Goal: Information Seeking & Learning: Learn about a topic

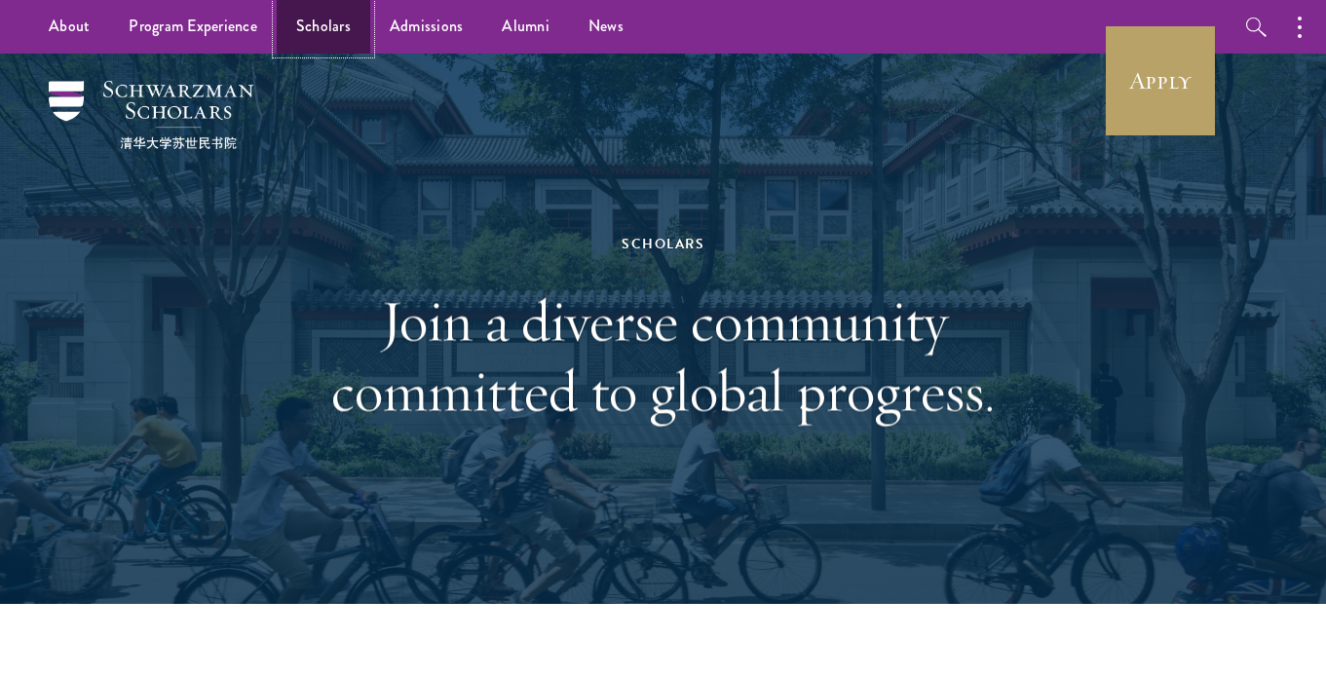
click at [294, 34] on link "Scholars" at bounding box center [324, 27] width 94 height 54
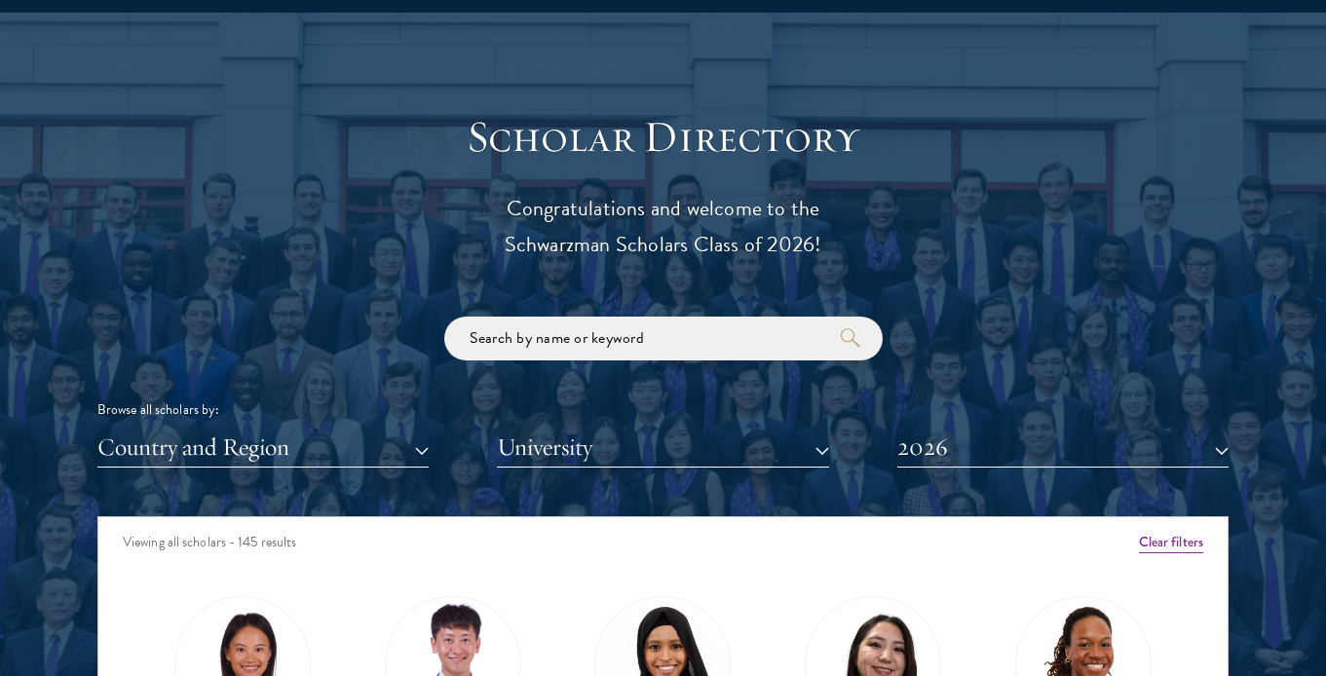
scroll to position [2, 0]
click at [559, 331] on input "search" at bounding box center [663, 339] width 438 height 44
type input "[GEOGRAPHIC_DATA]"
click button "submit" at bounding box center [0, 0] width 0 height 0
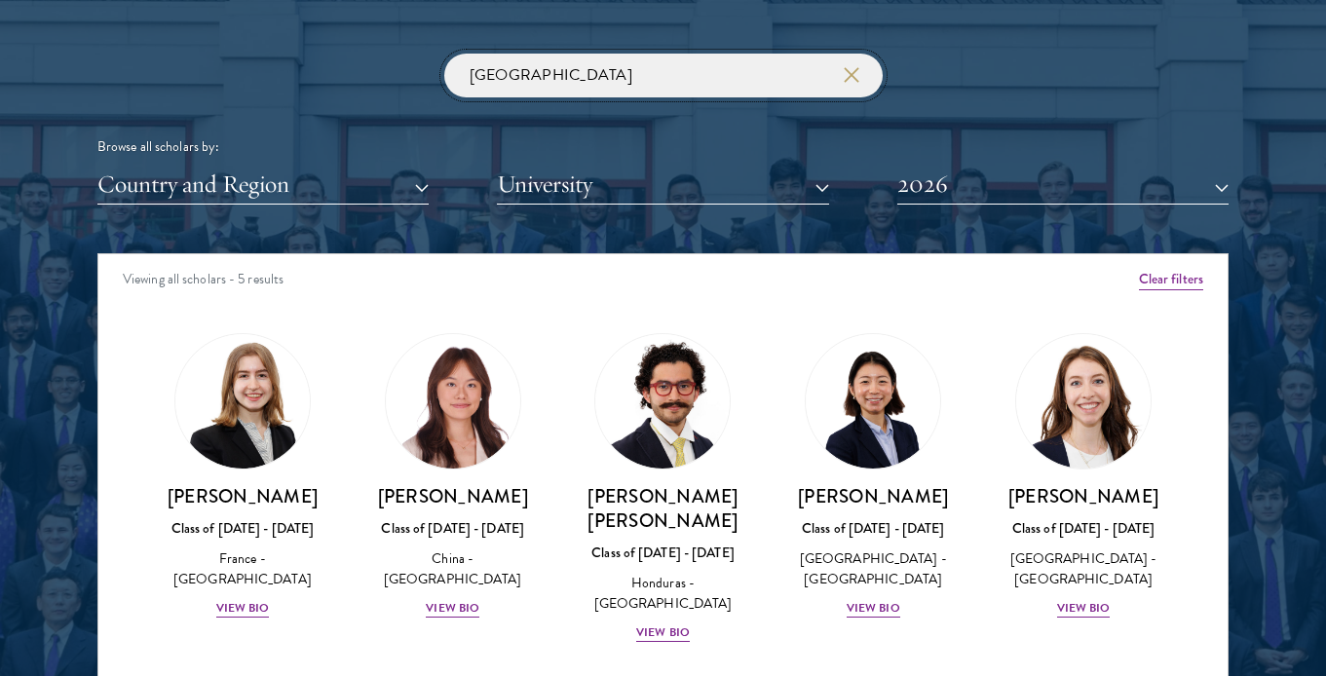
scroll to position [2300, 0]
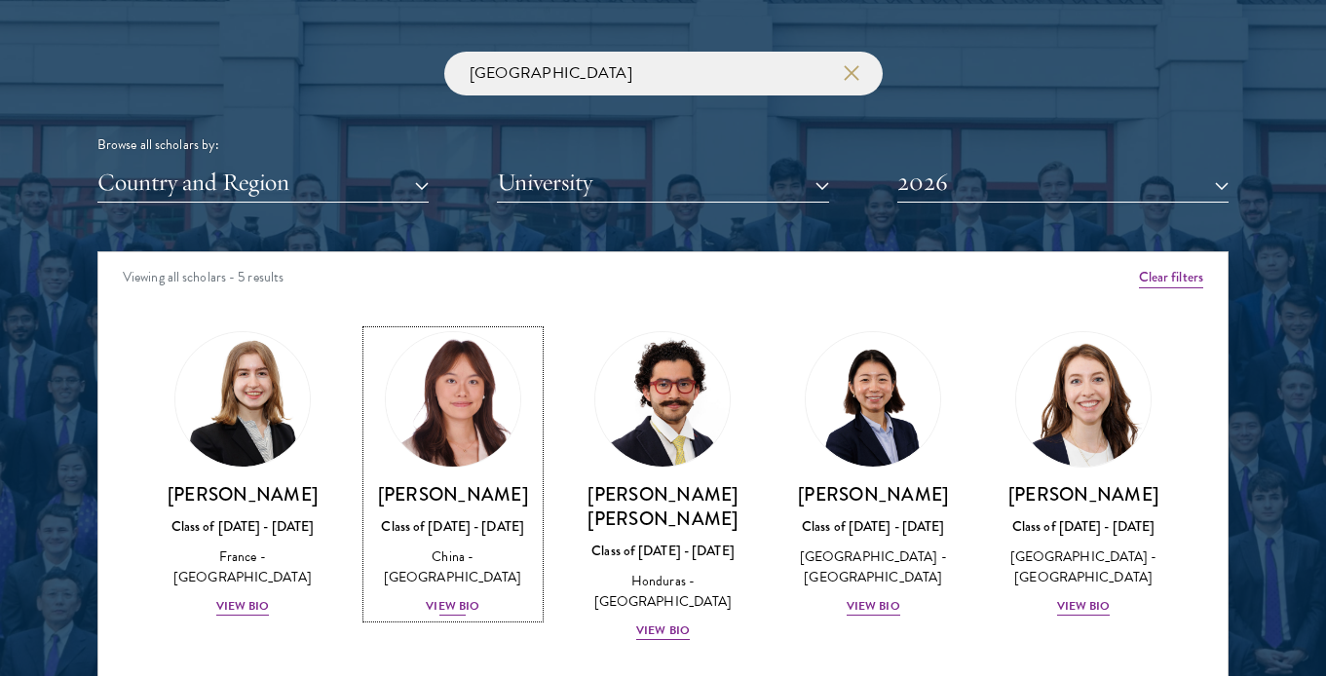
click at [451, 416] on img at bounding box center [453, 399] width 148 height 148
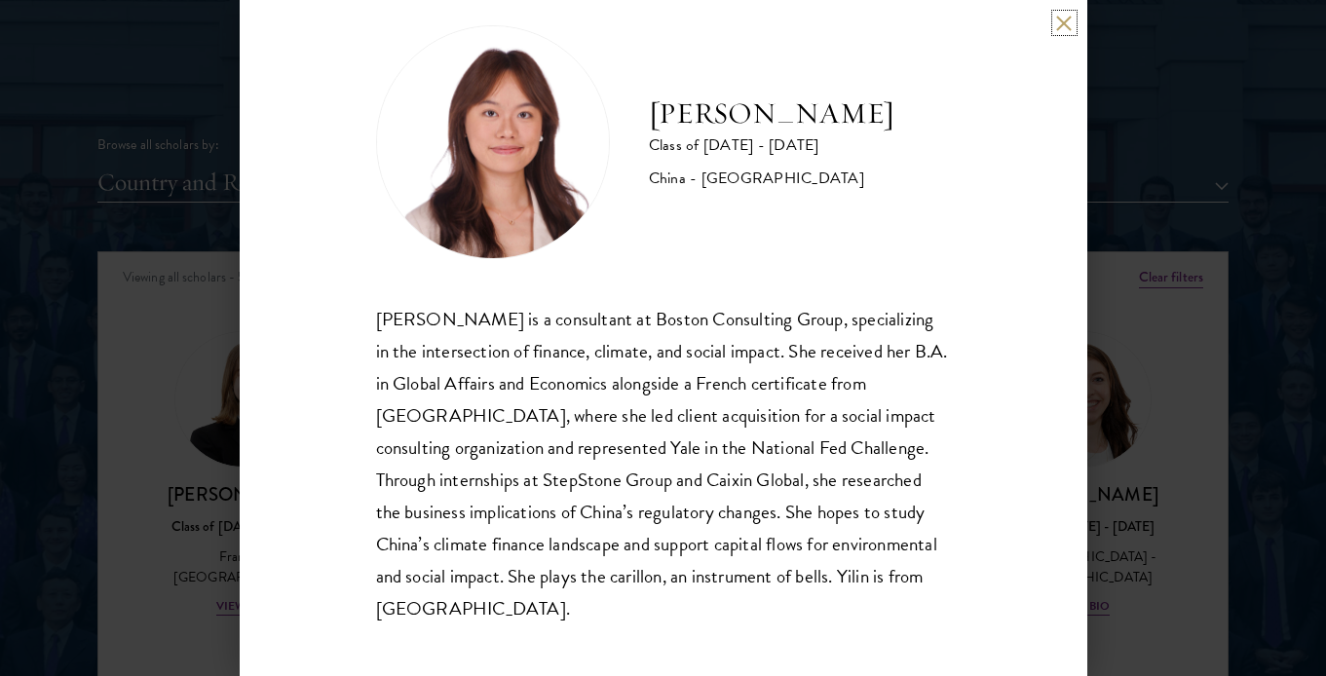
scroll to position [34, 0]
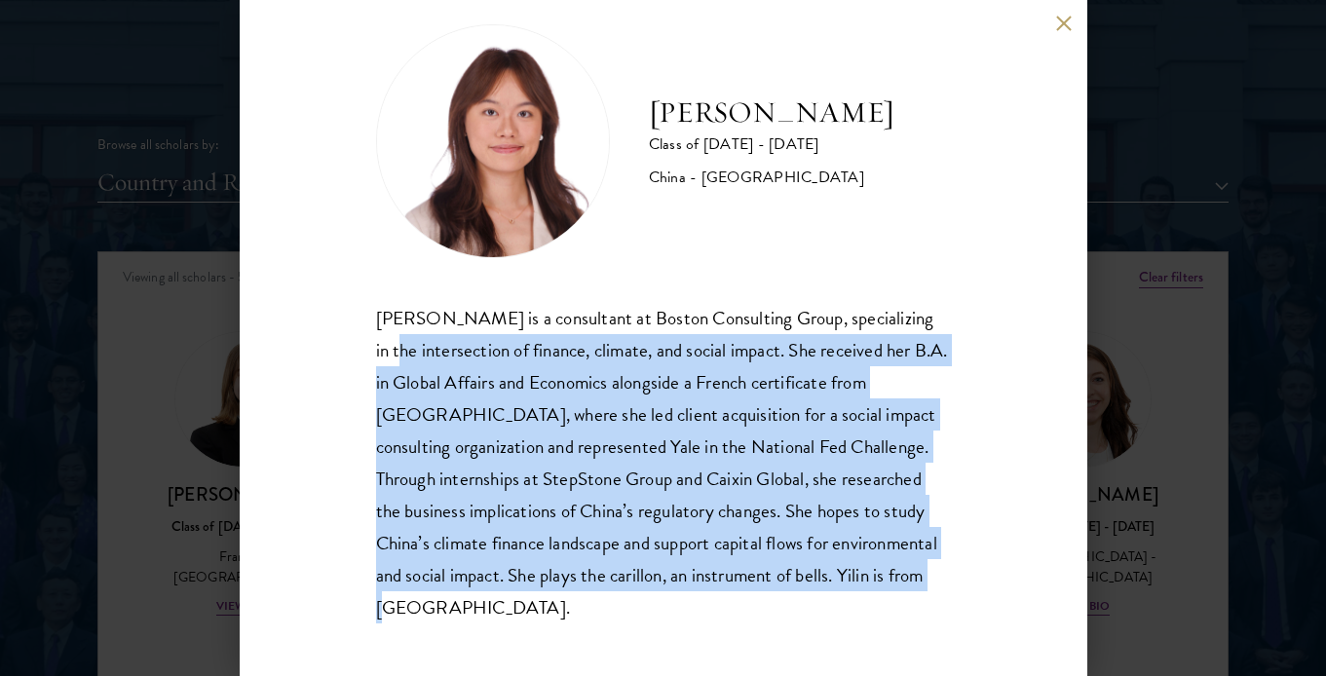
drag, startPoint x: 448, startPoint y: 611, endPoint x: 358, endPoint y: 334, distance: 291.2
click at [358, 333] on div "[PERSON_NAME] Class of [DATE] - [DATE] [GEOGRAPHIC_DATA] - [GEOGRAPHIC_DATA] [P…" at bounding box center [664, 338] width 848 height 676
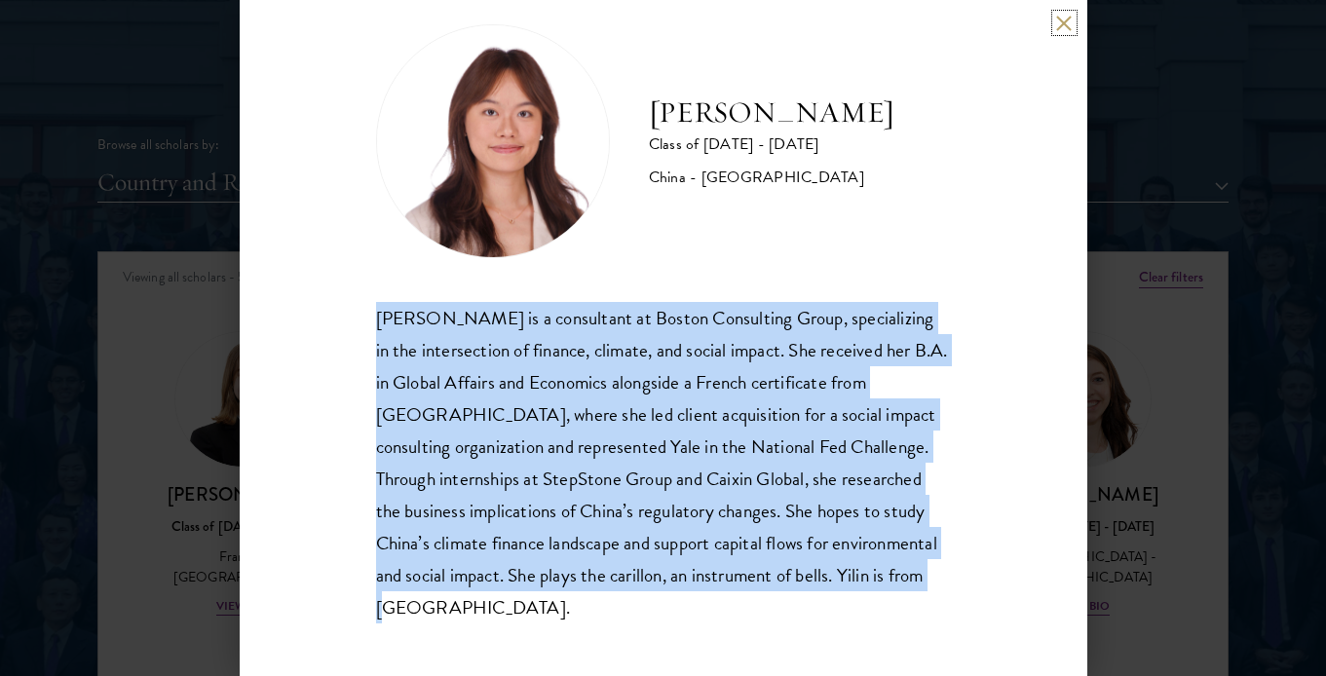
click at [1065, 20] on button at bounding box center [1064, 23] width 17 height 17
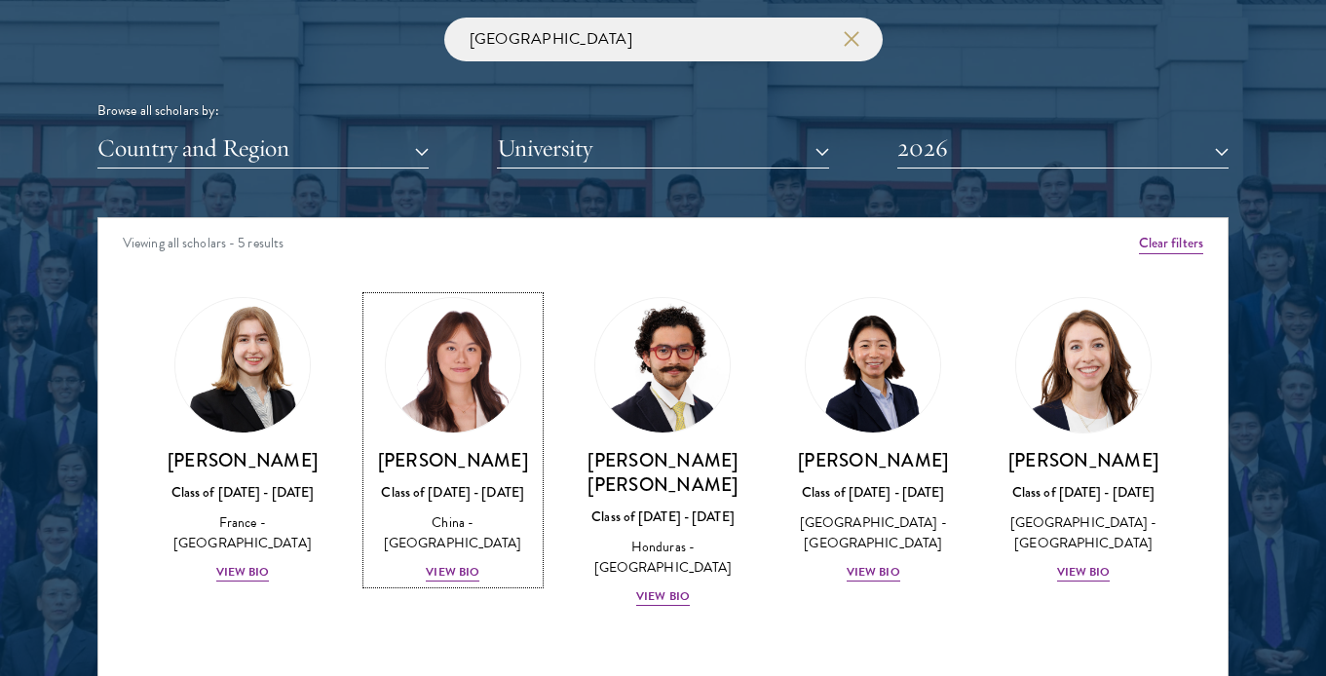
scroll to position [2341, 0]
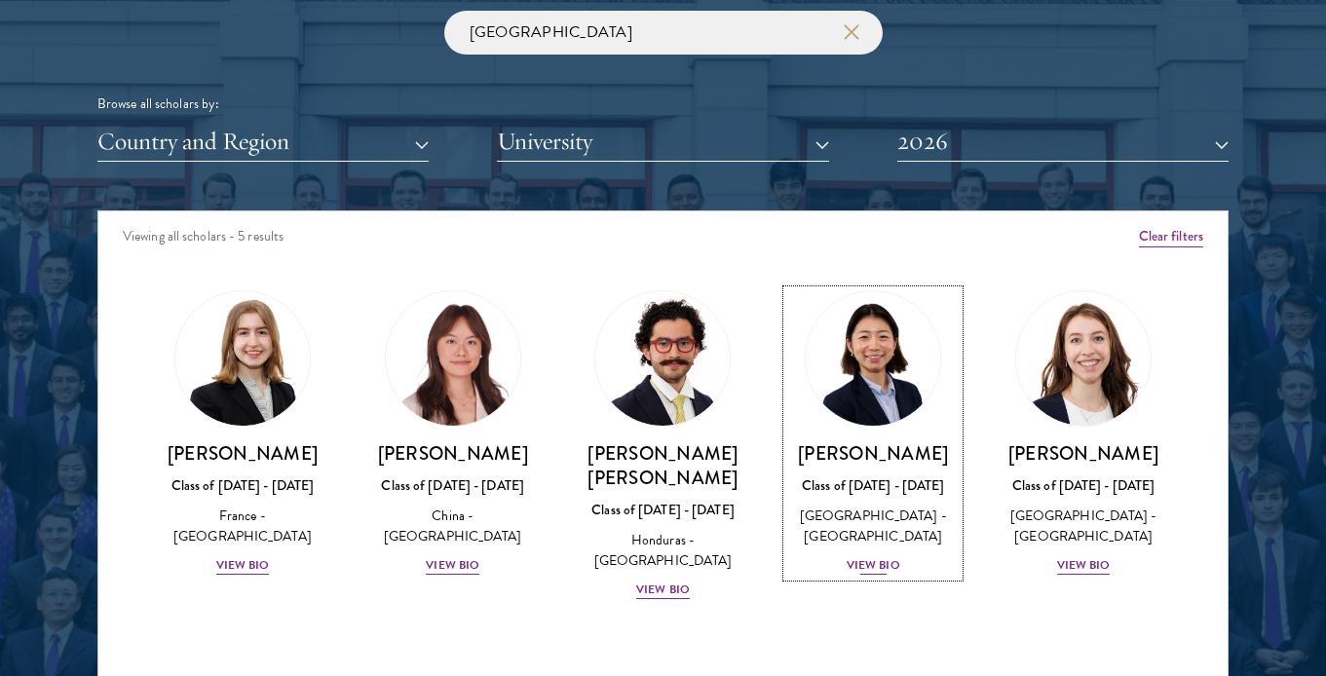
click at [881, 410] on img at bounding box center [873, 358] width 148 height 148
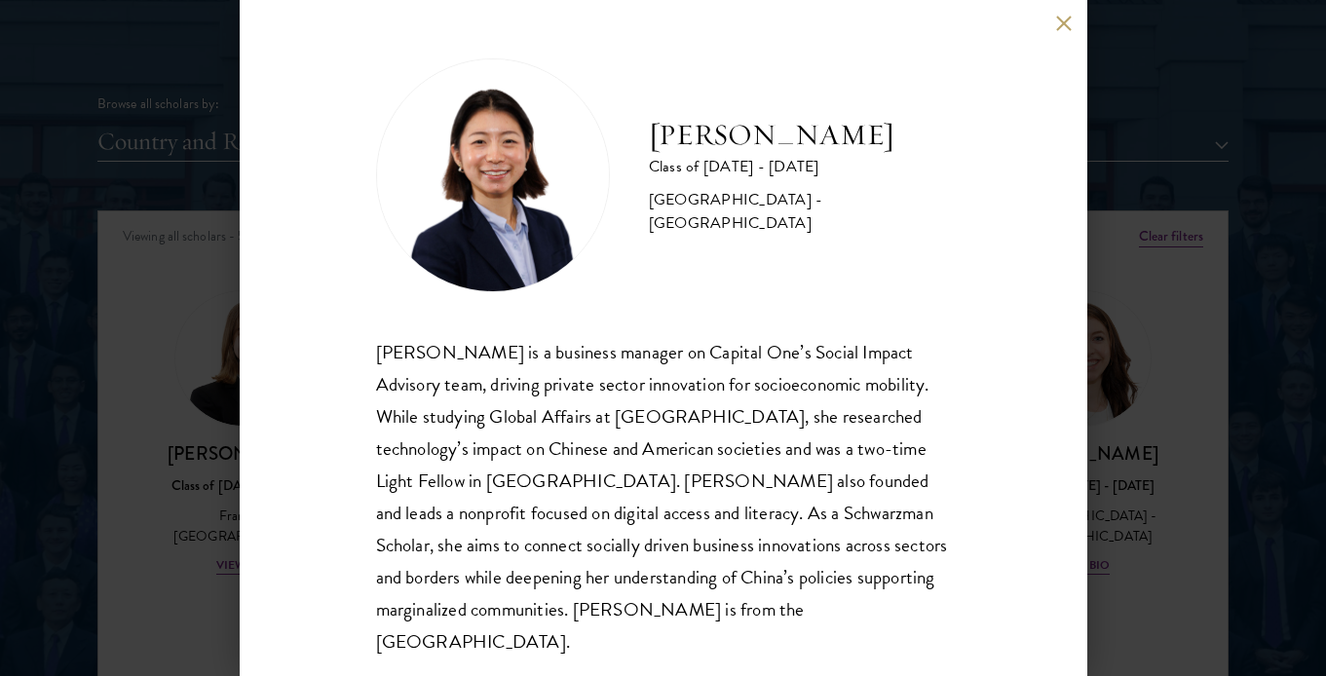
click at [1069, 25] on button at bounding box center [1064, 23] width 17 height 17
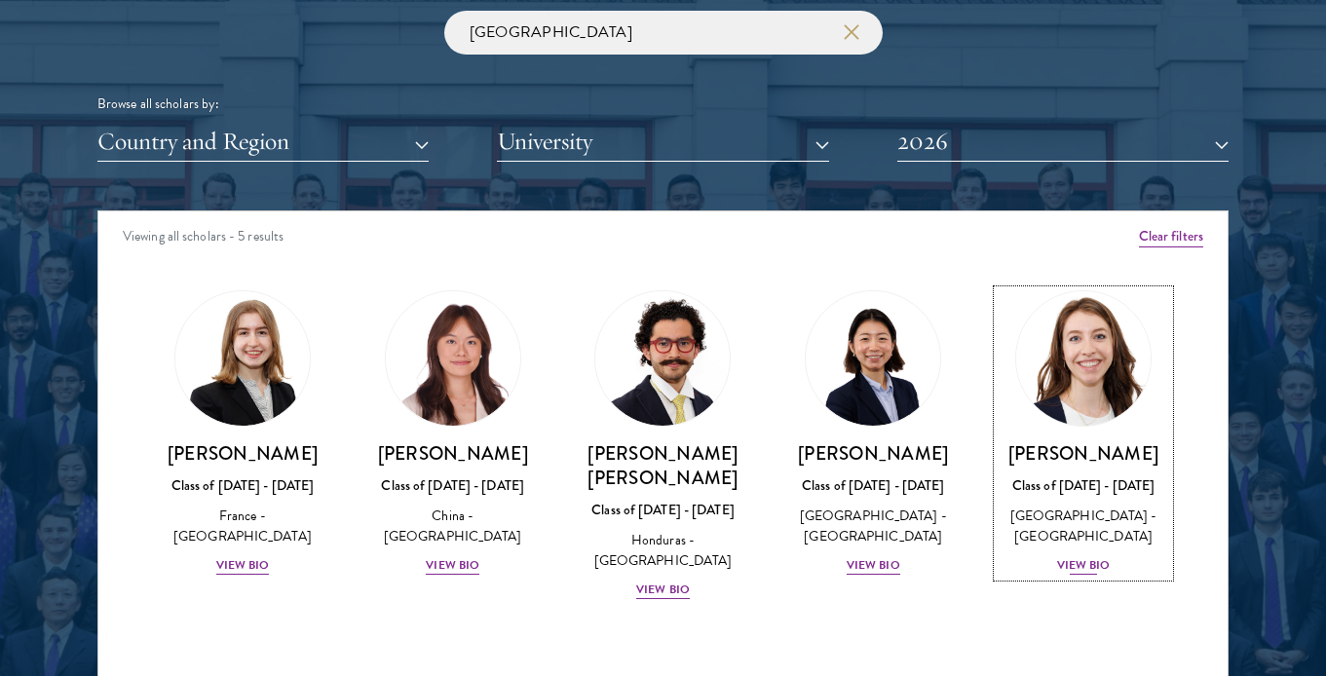
click at [1081, 454] on h3 "[PERSON_NAME]" at bounding box center [1083, 453] width 171 height 24
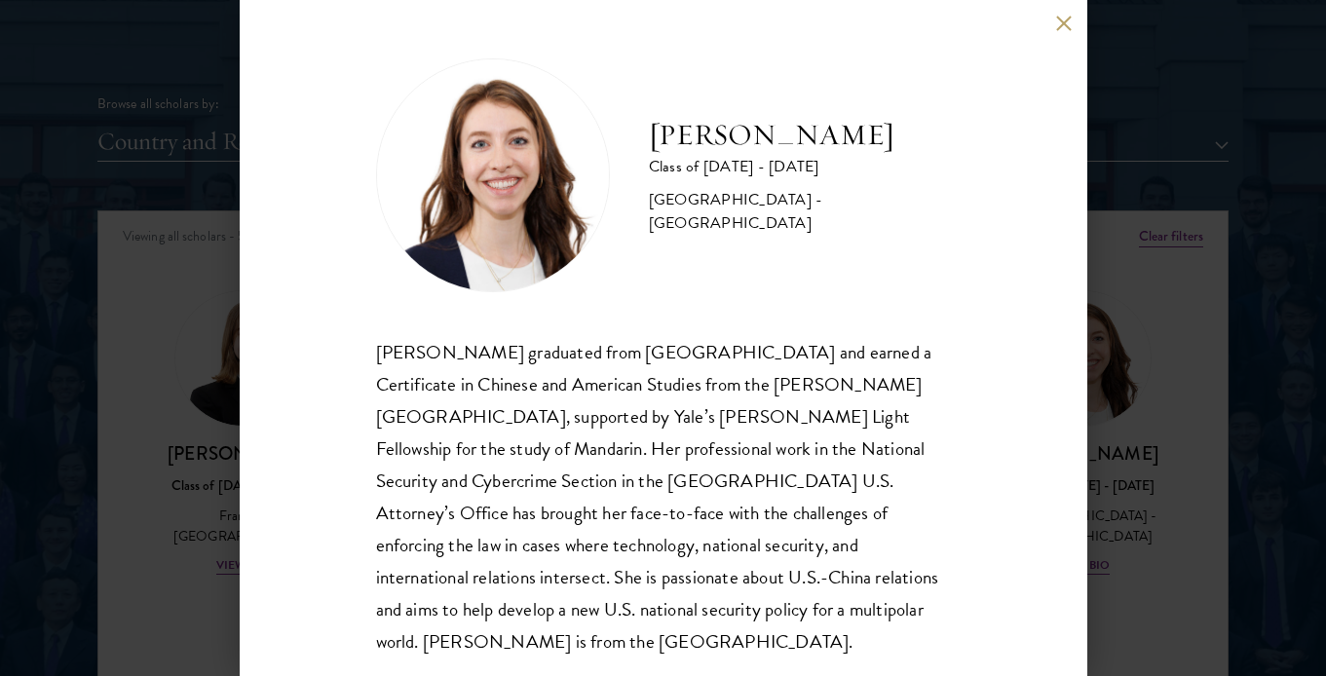
click at [1063, 15] on button at bounding box center [1064, 23] width 17 height 17
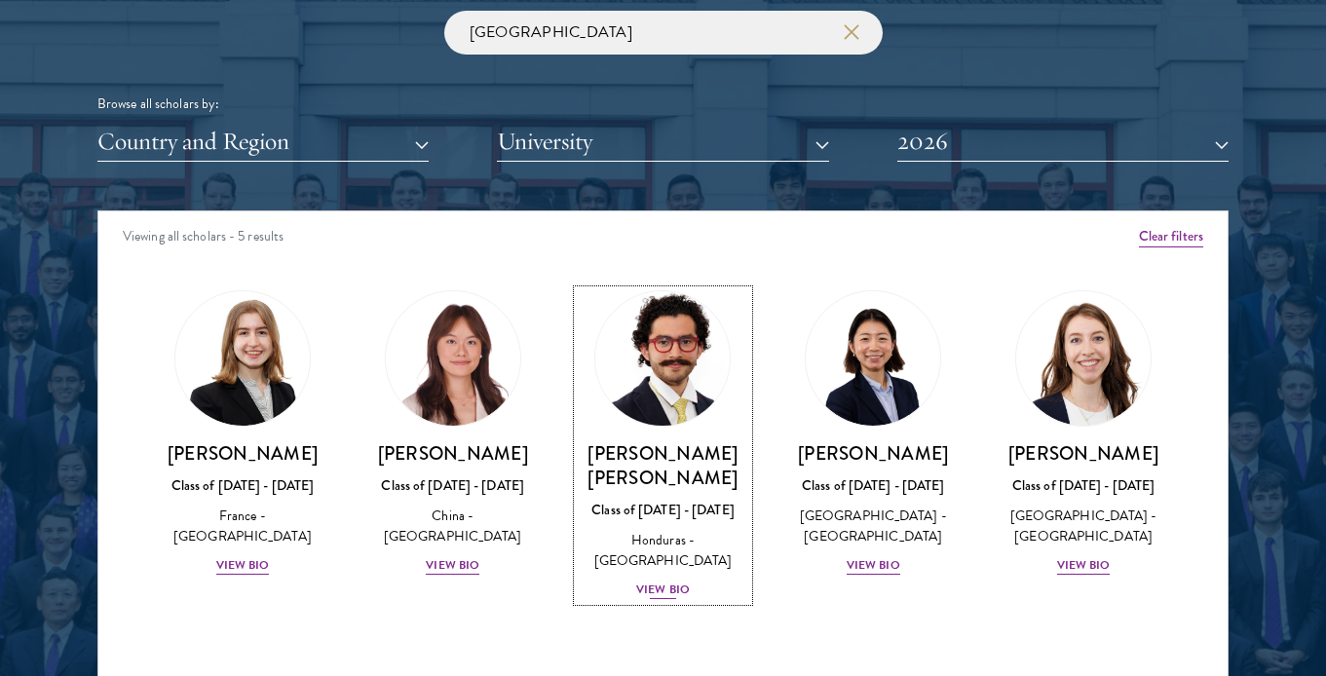
click at [644, 391] on img at bounding box center [663, 358] width 148 height 148
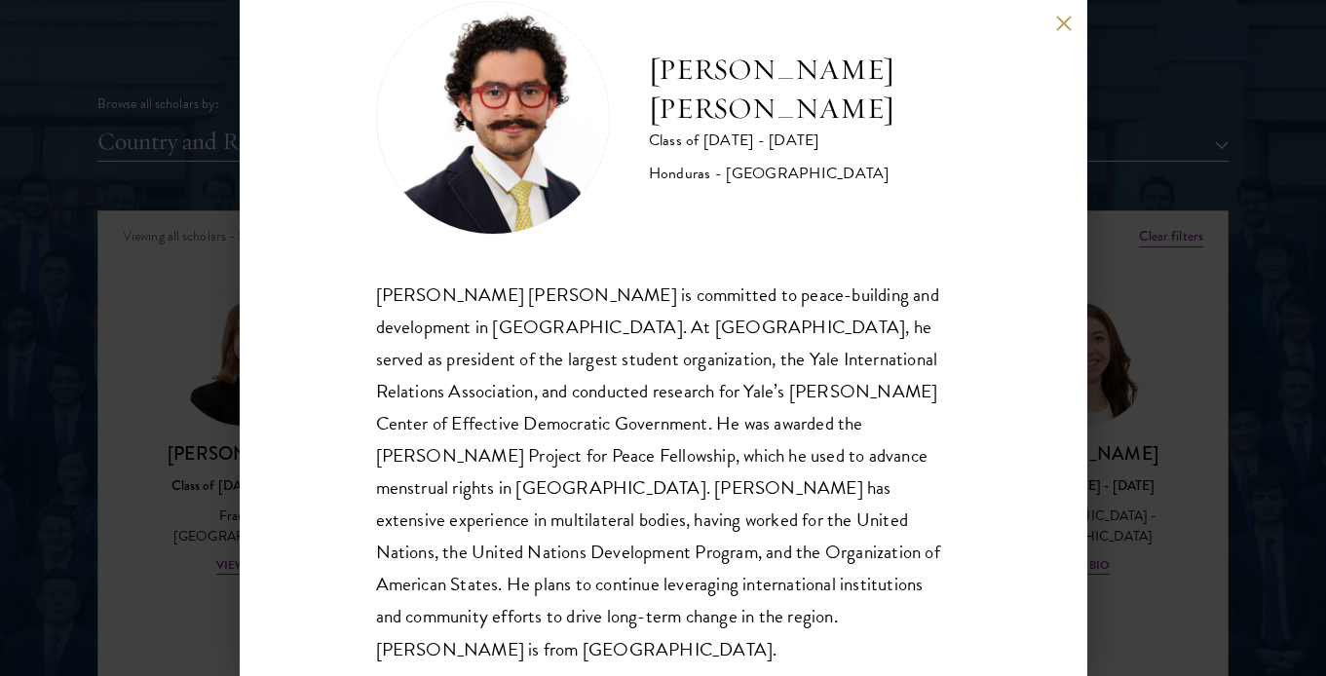
scroll to position [64, 0]
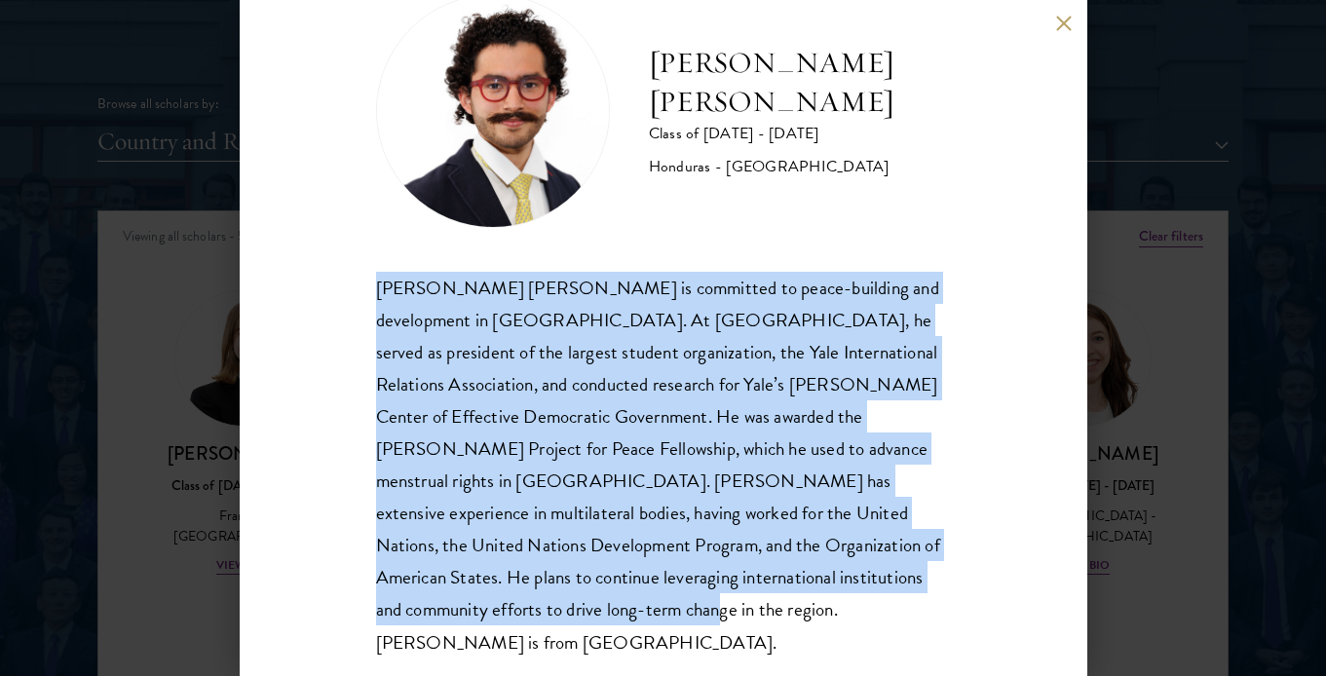
drag, startPoint x: 477, startPoint y: 615, endPoint x: 367, endPoint y: 299, distance: 334.3
click at [367, 299] on div "[PERSON_NAME] [PERSON_NAME] Class of [DATE] - [DATE] [GEOGRAPHIC_DATA] - [GEOGR…" at bounding box center [664, 338] width 848 height 676
copy div "[PERSON_NAME] [PERSON_NAME] is committed to peace-building and development in […"
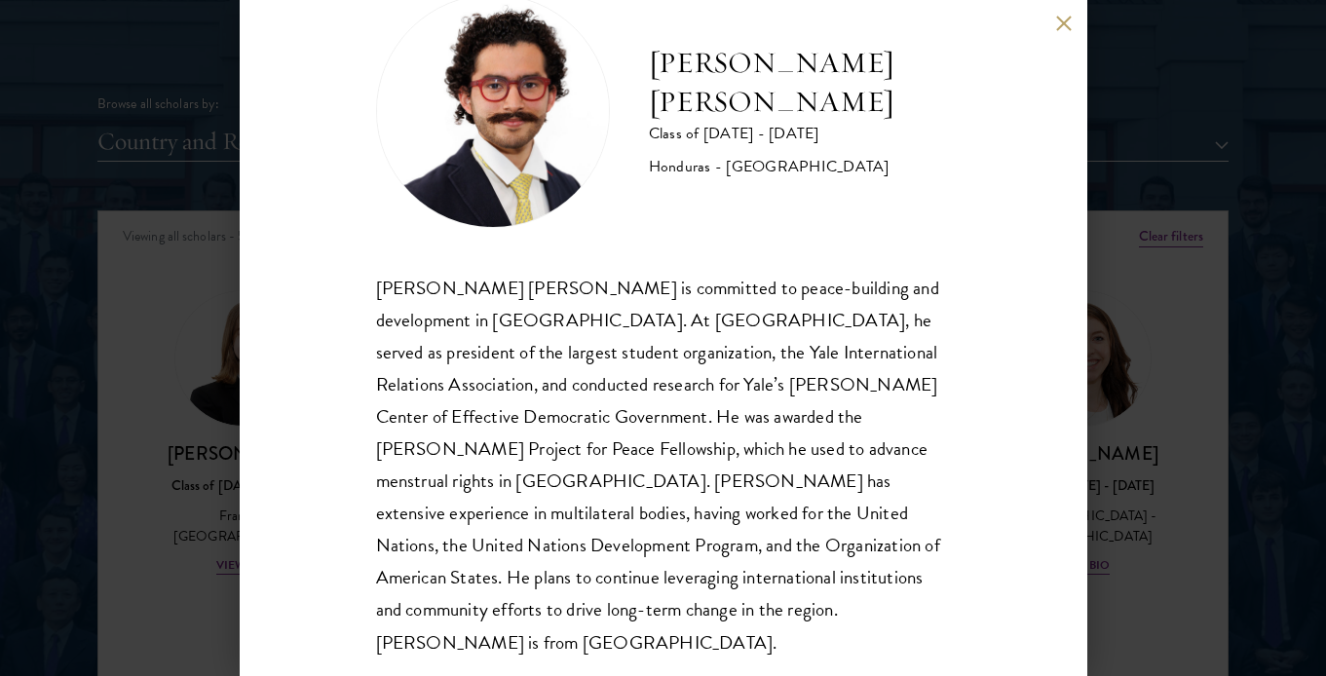
click at [170, 266] on div "[PERSON_NAME] [PERSON_NAME] Class of [DATE] - [DATE] [GEOGRAPHIC_DATA] - [GEOGR…" at bounding box center [663, 338] width 1326 height 676
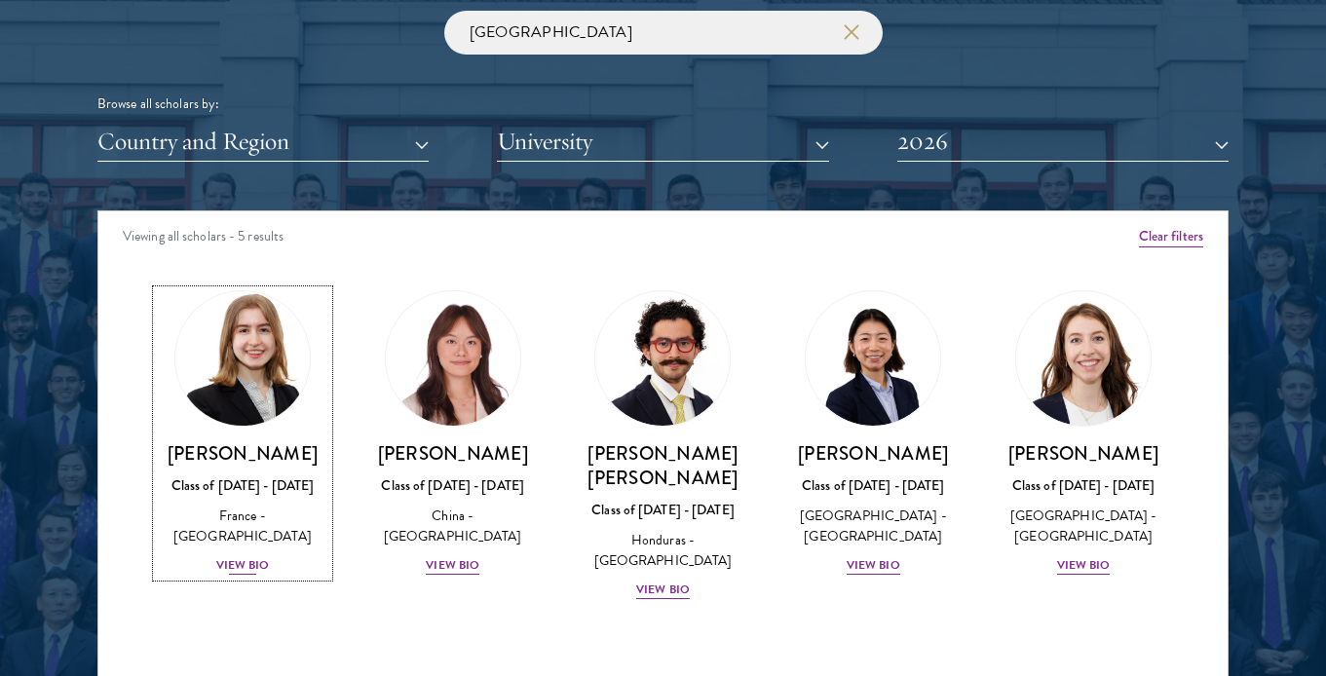
click at [239, 371] on img at bounding box center [243, 358] width 148 height 148
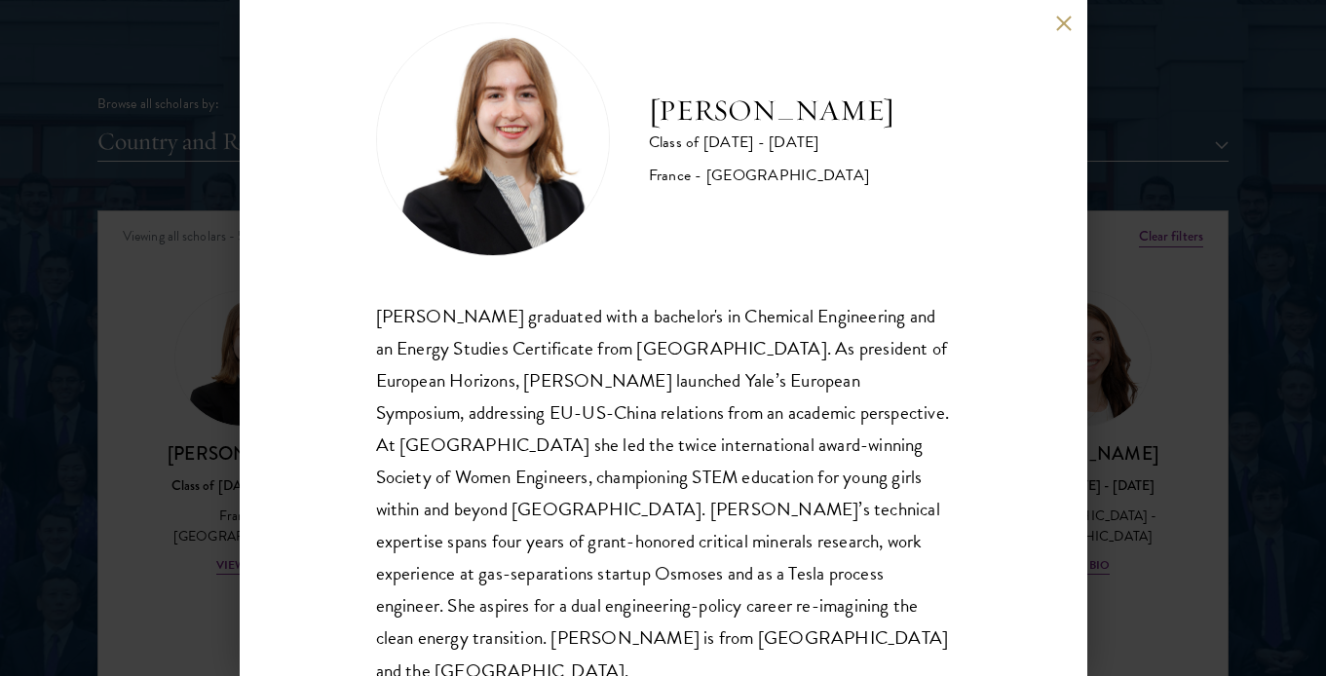
scroll to position [47, 0]
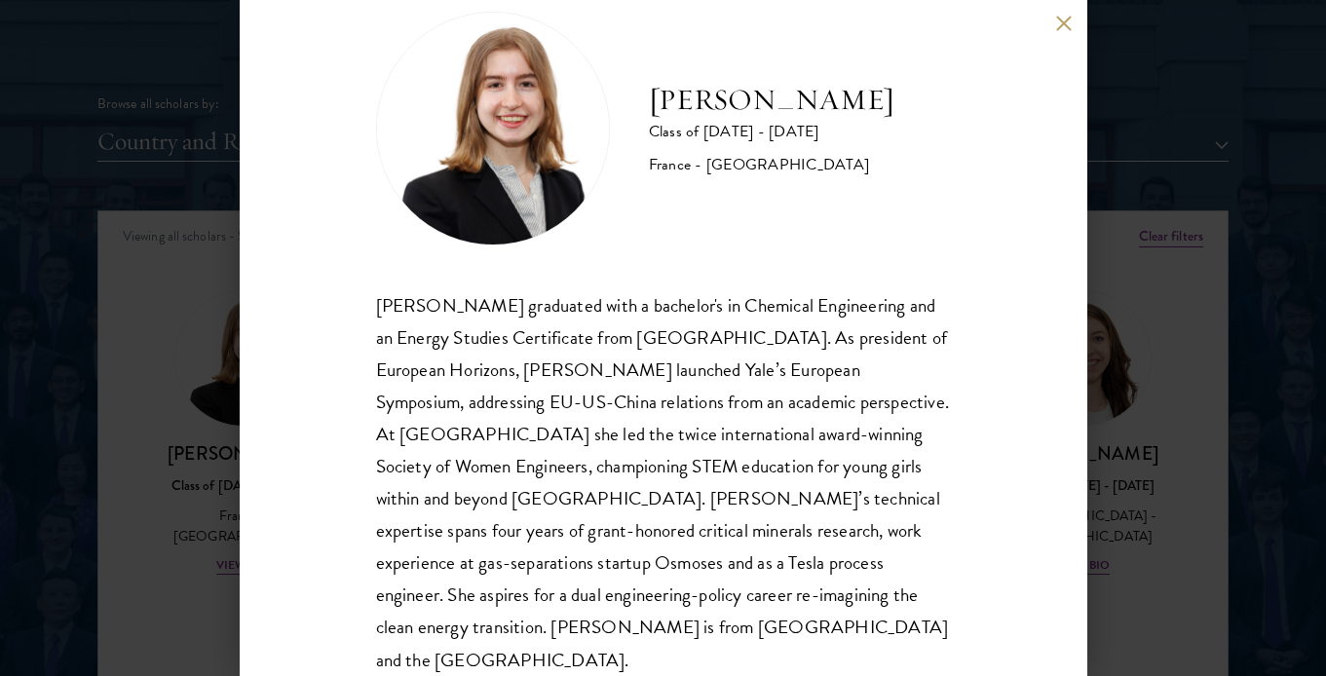
click at [1060, 12] on div "[PERSON_NAME] Class of [DATE] - [DATE] [GEOGRAPHIC_DATA] - [GEOGRAPHIC_DATA] [P…" at bounding box center [664, 338] width 848 height 676
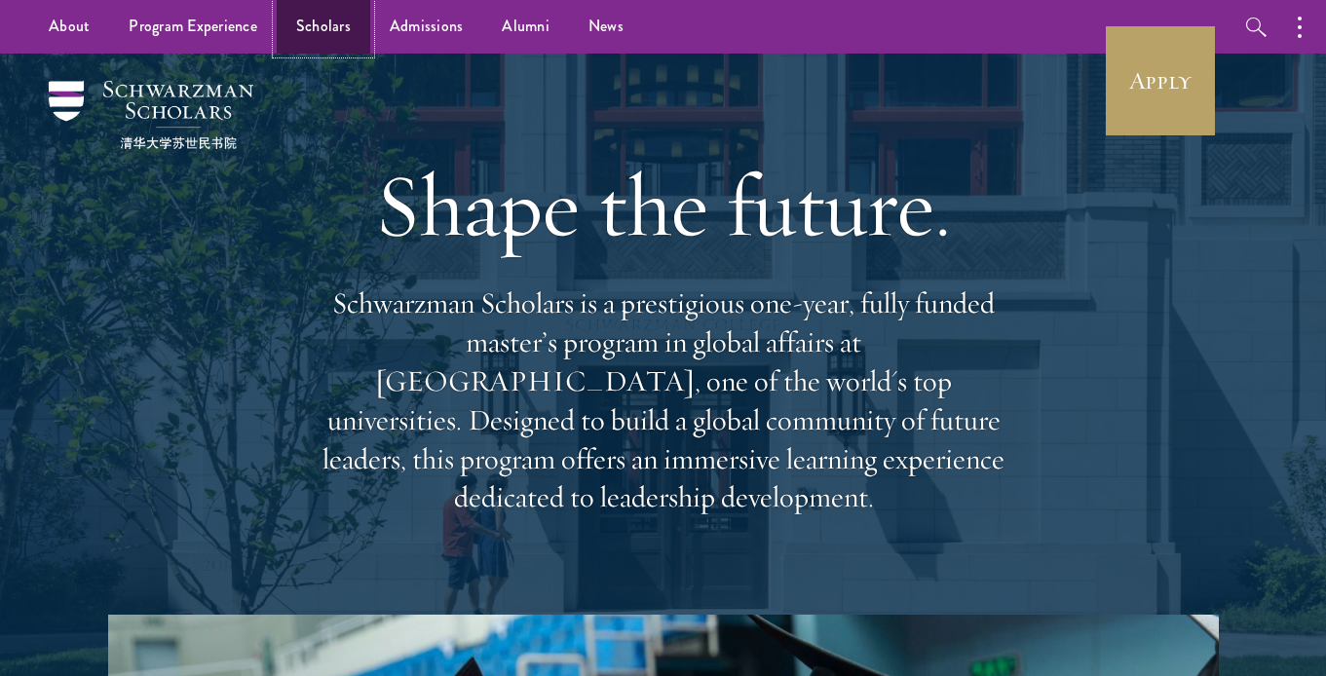
click at [330, 23] on link "Scholars" at bounding box center [324, 27] width 94 height 54
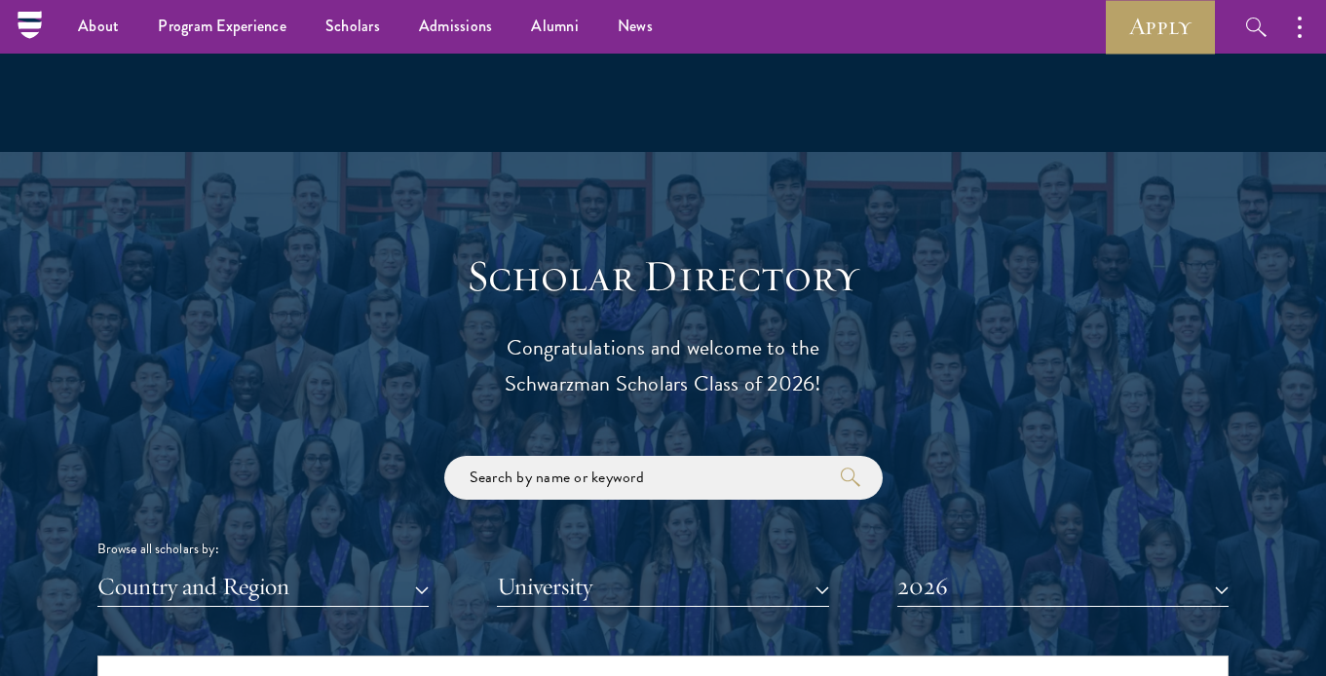
scroll to position [1895, 0]
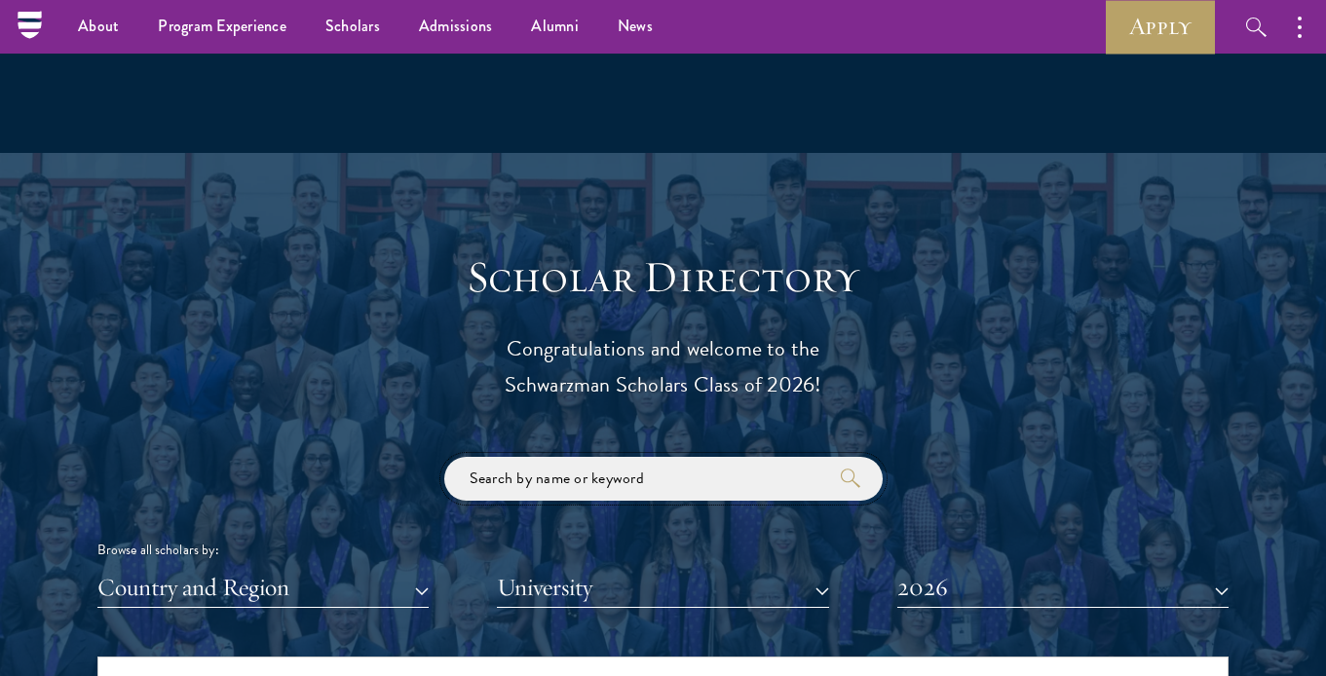
click at [536, 485] on input "search" at bounding box center [663, 479] width 438 height 44
type input "[GEOGRAPHIC_DATA]"
click button "submit" at bounding box center [0, 0] width 0 height 0
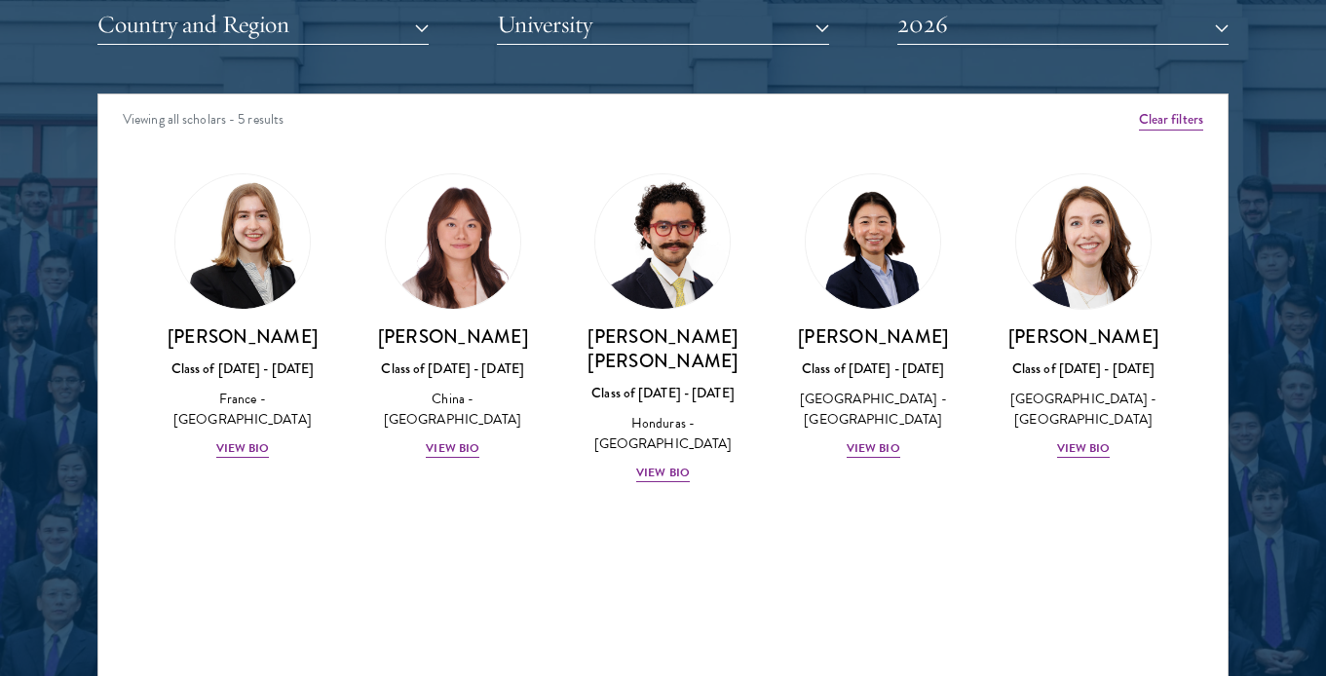
scroll to position [2456, 0]
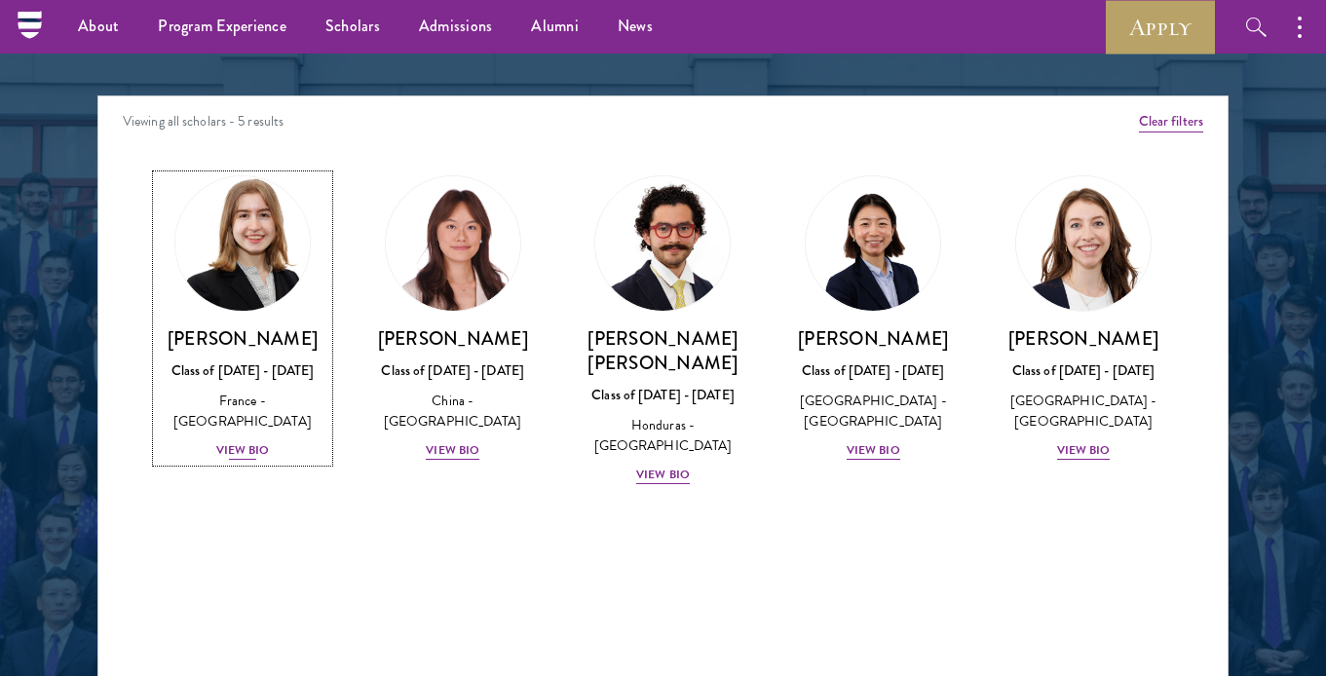
click at [247, 254] on img at bounding box center [243, 244] width 148 height 148
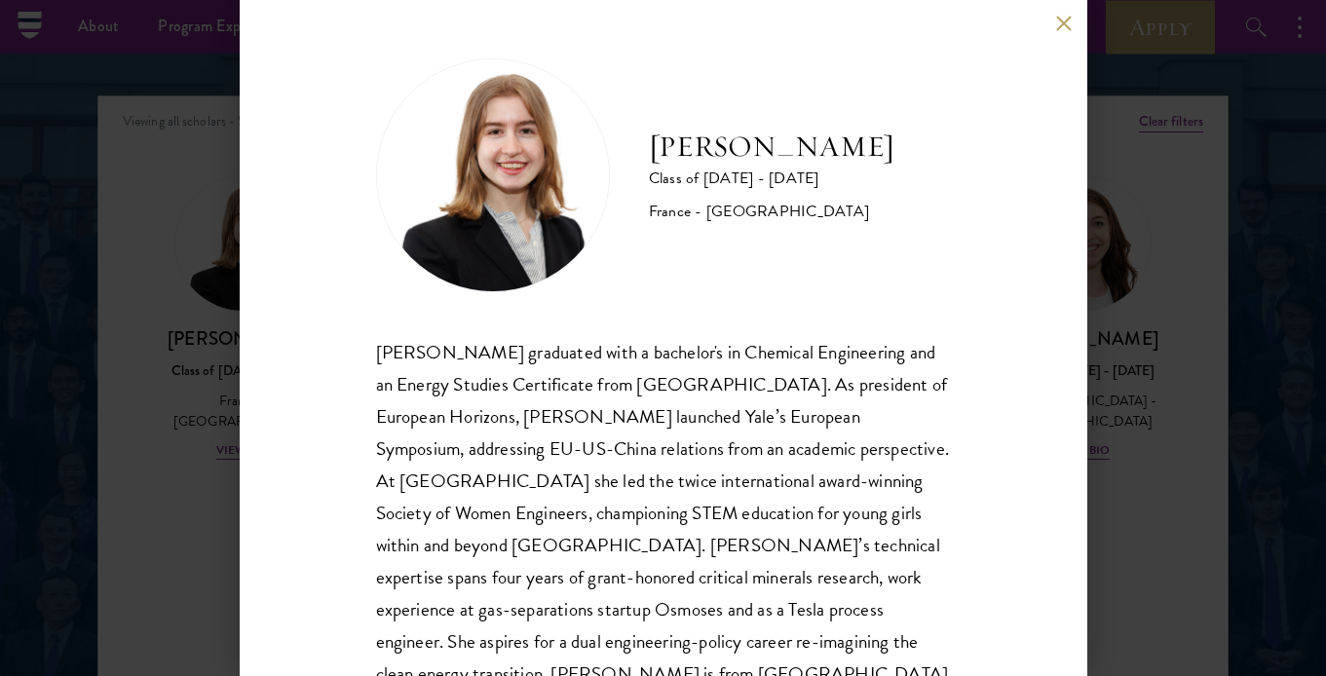
scroll to position [72, 0]
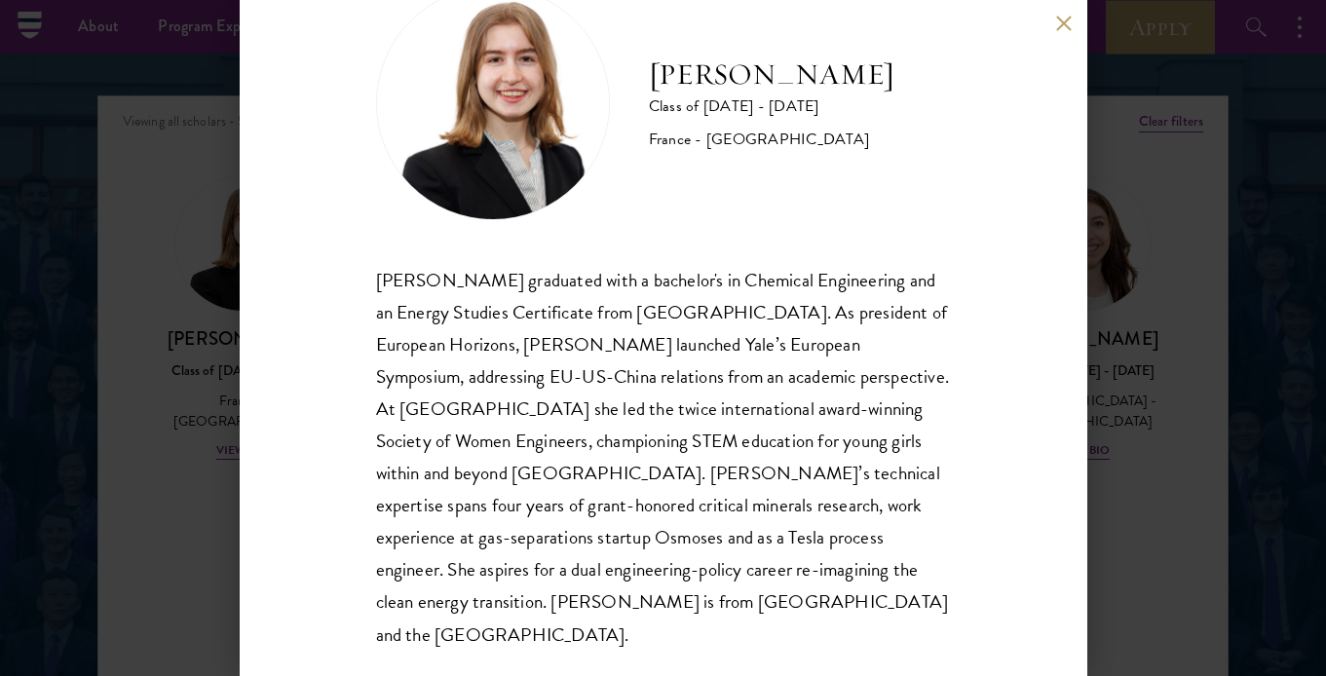
click at [1076, 13] on div "[PERSON_NAME] Class of [DATE] - [DATE] [GEOGRAPHIC_DATA] - [GEOGRAPHIC_DATA] [P…" at bounding box center [664, 338] width 848 height 676
click at [1058, 20] on button at bounding box center [1064, 23] width 17 height 17
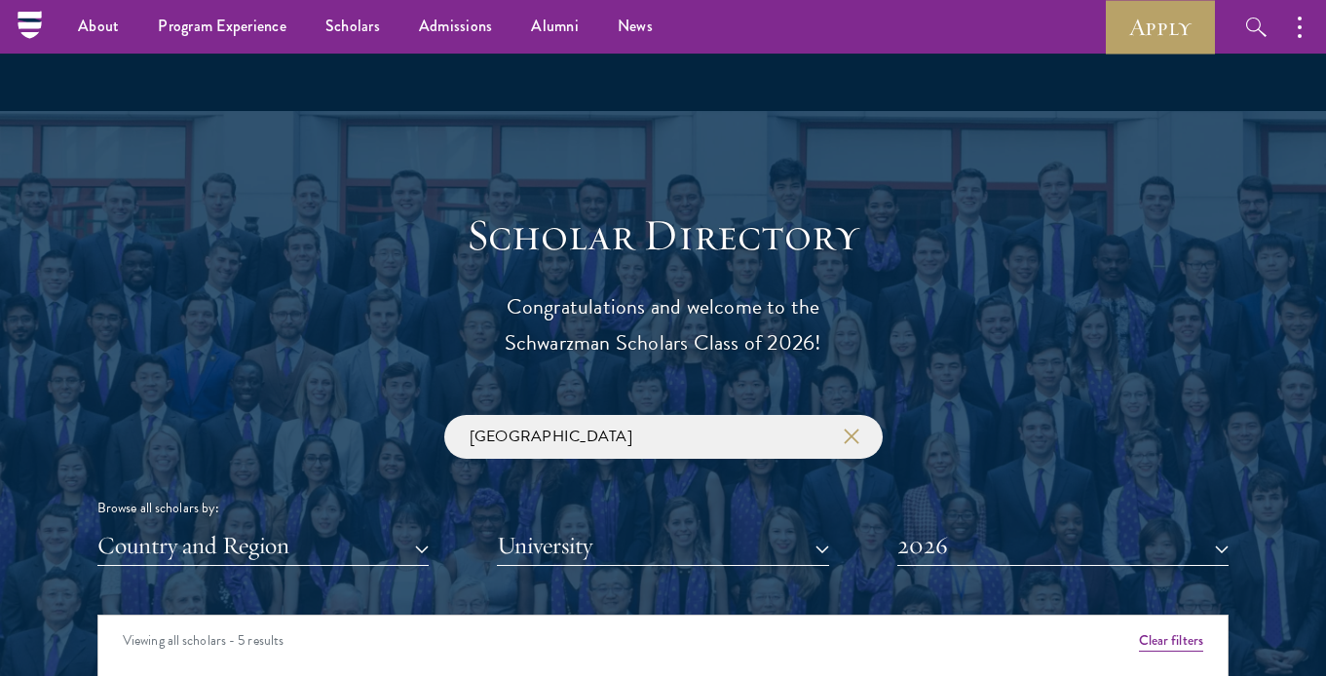
scroll to position [1701, 0]
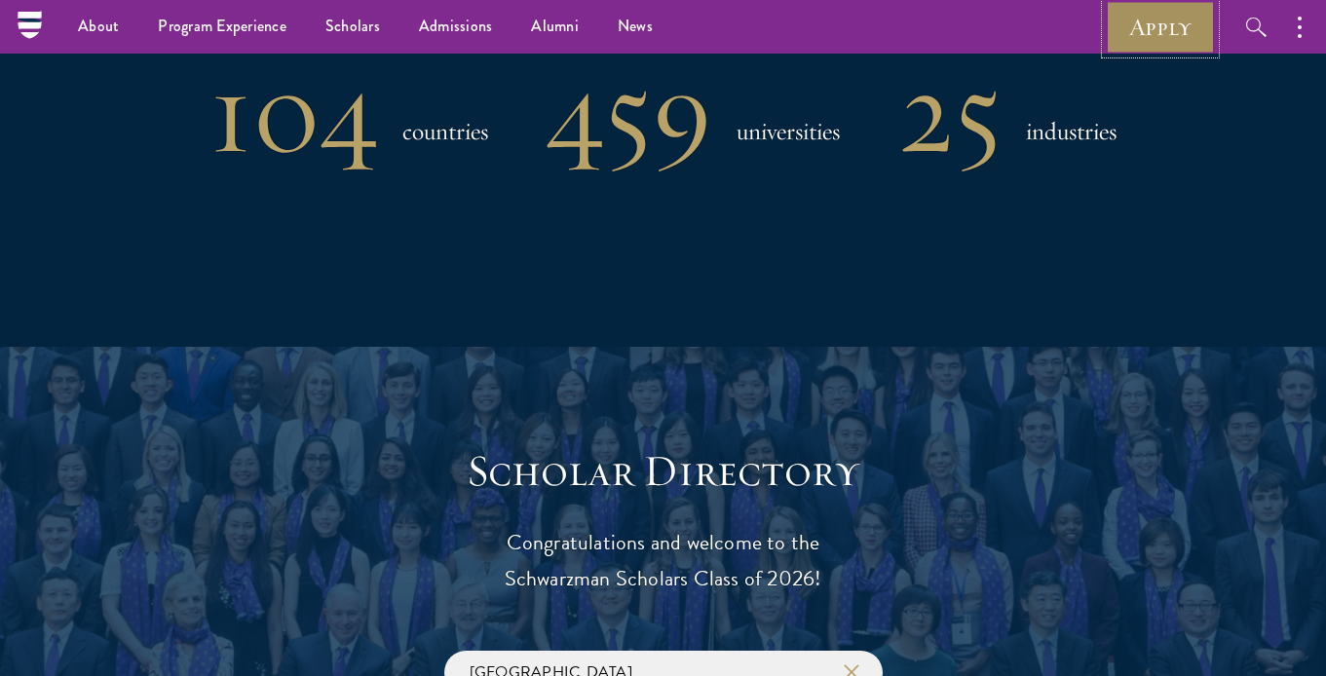
click at [1156, 39] on link "Apply" at bounding box center [1160, 27] width 109 height 54
